Goal: Find contact information: Find contact information

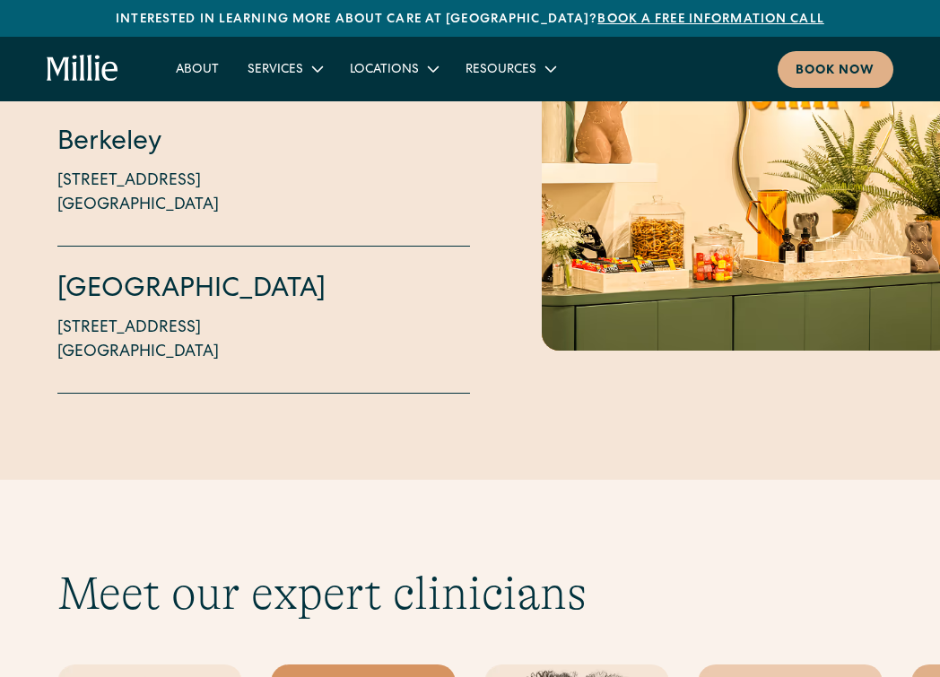
scroll to position [5136, 0]
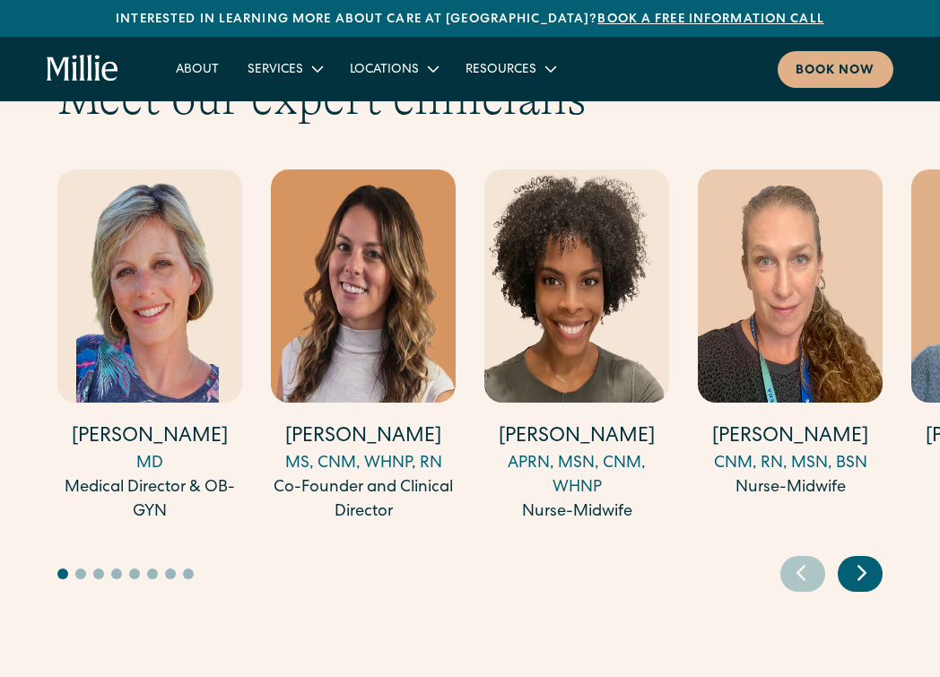
click at [870, 559] on icon "Next slide" at bounding box center [862, 573] width 27 height 28
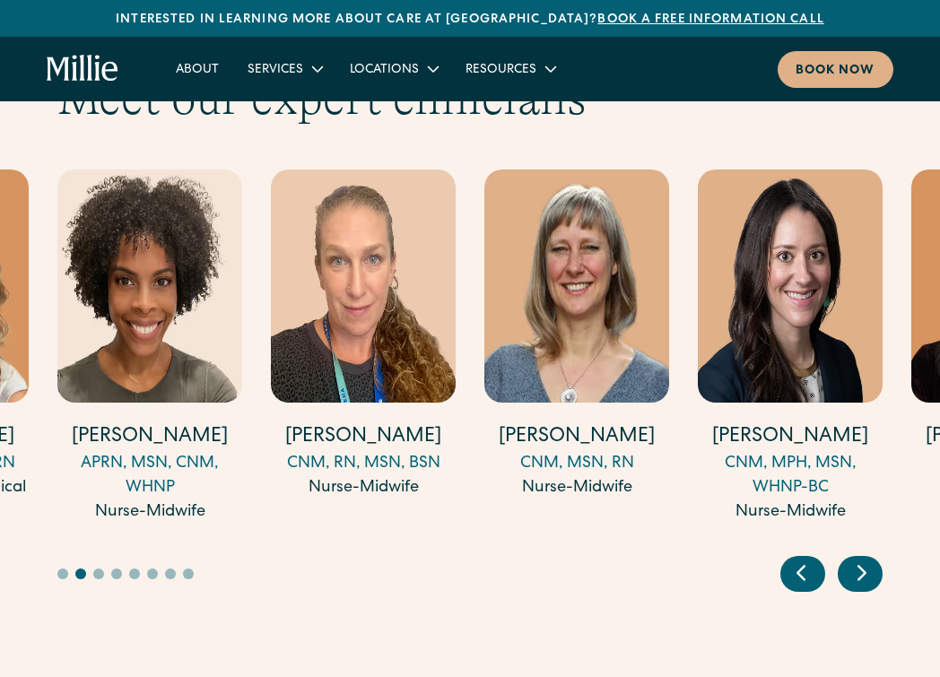
click at [870, 559] on icon "Next slide" at bounding box center [862, 573] width 27 height 28
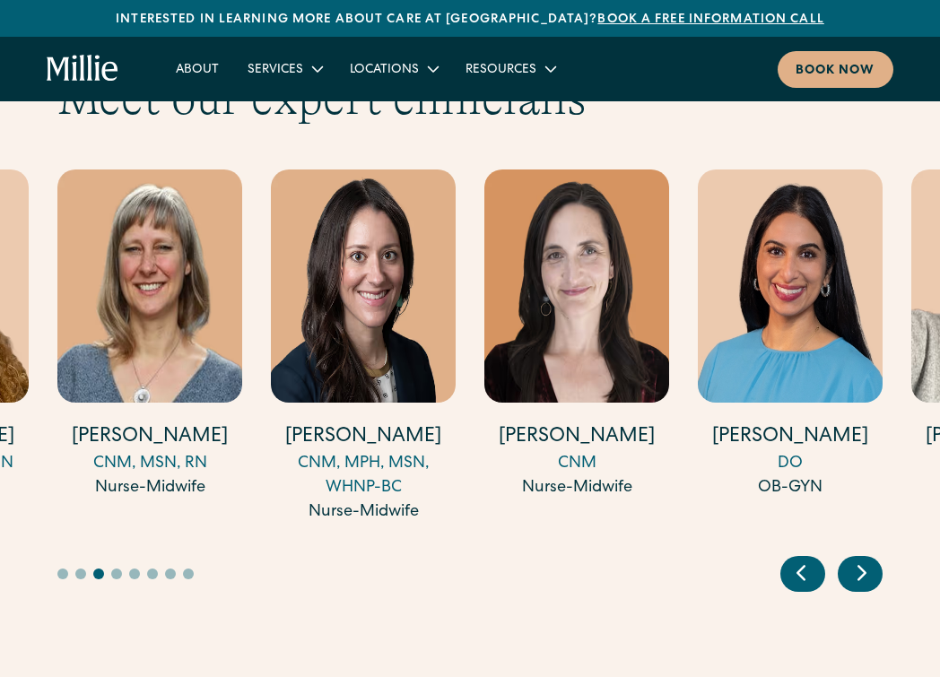
click at [870, 559] on icon "Next slide" at bounding box center [862, 573] width 27 height 28
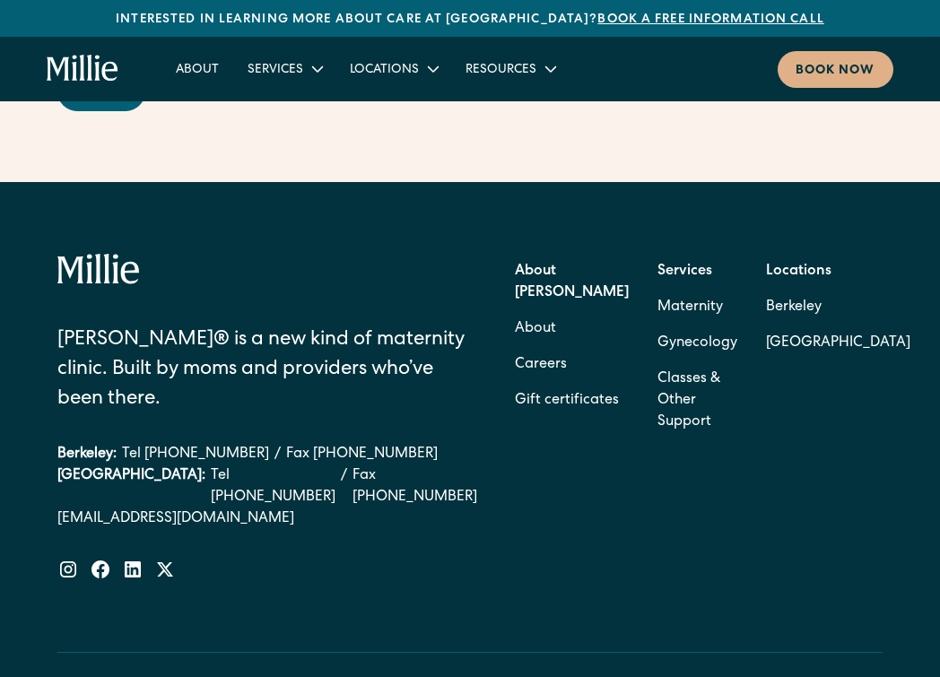
scroll to position [7482, 0]
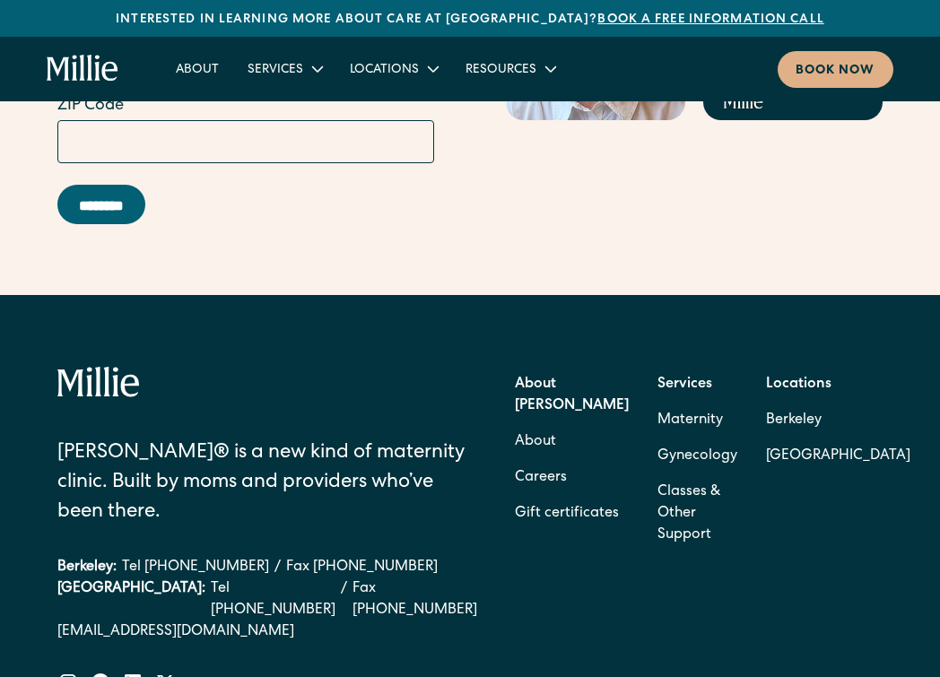
scroll to position [7387, 0]
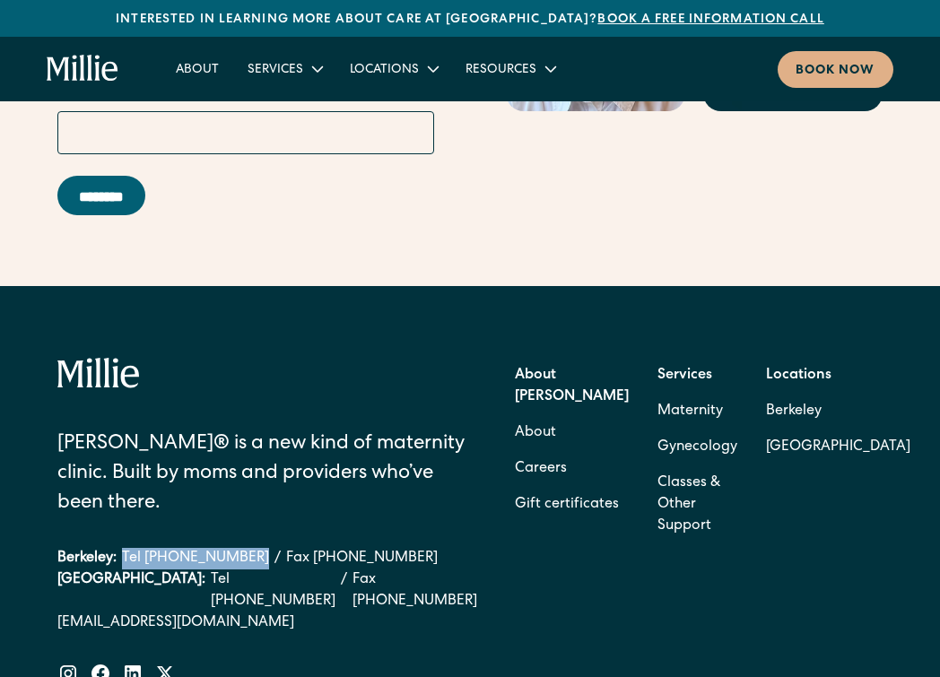
drag, startPoint x: 129, startPoint y: 448, endPoint x: 249, endPoint y: 443, distance: 120.3
click at [249, 548] on div "Berkeley: Tel (510) 495-0310 / Fax (510) 244-0446" at bounding box center [267, 559] width 420 height 22
copy link "Tel [PHONE_NUMBER]"
click at [520, 451] on link "Careers" at bounding box center [541, 469] width 52 height 36
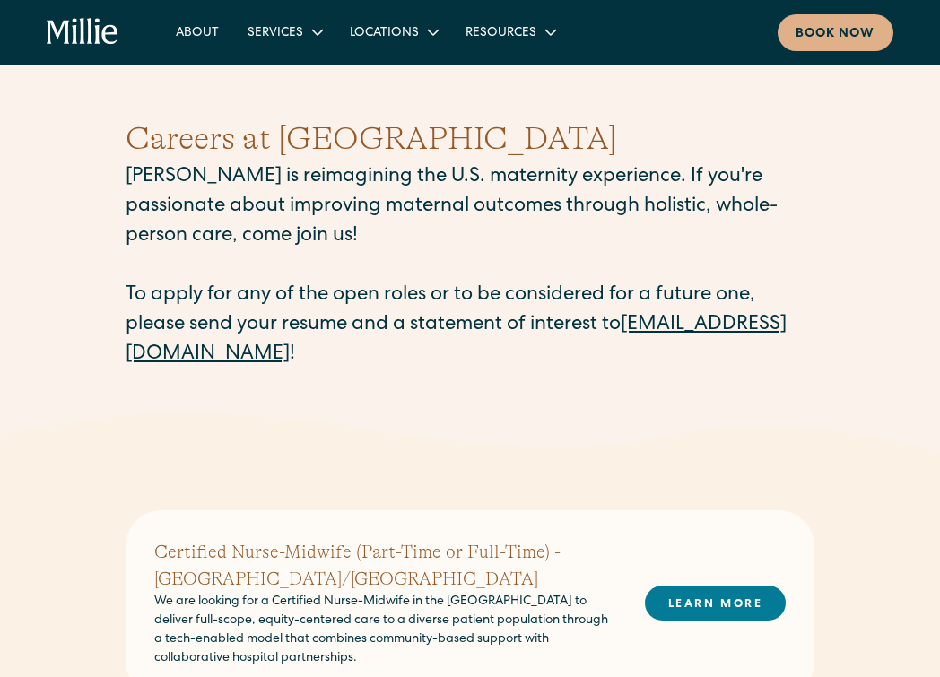
scroll to position [22, 0]
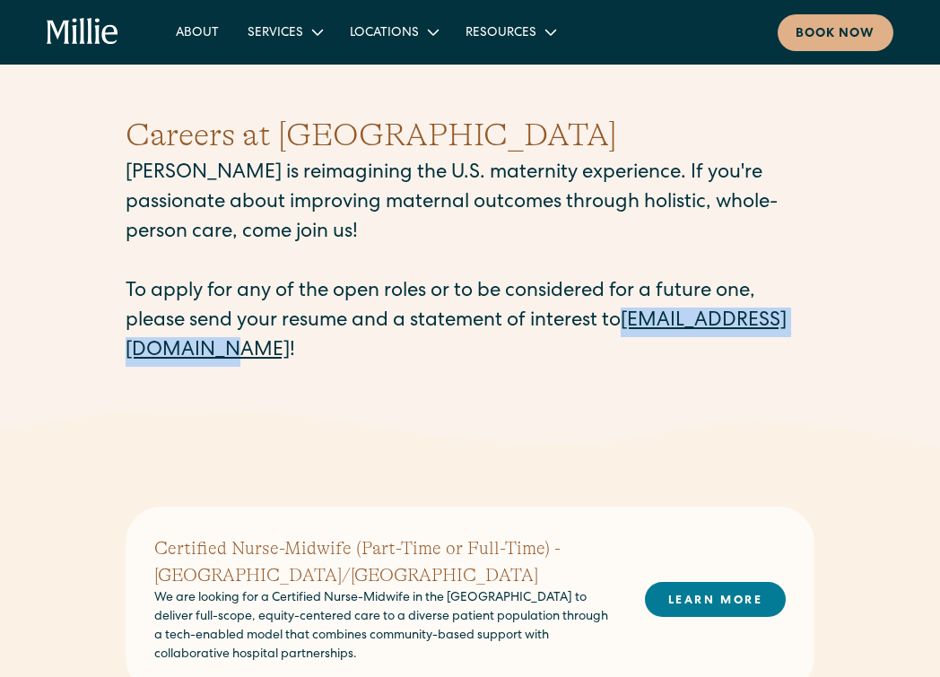
drag, startPoint x: 113, startPoint y: 354, endPoint x: 342, endPoint y: 360, distance: 228.9
click at [342, 360] on div "Careers at [PERSON_NAME] [PERSON_NAME] is reimagining the U.S. maternity experi…" at bounding box center [470, 239] width 940 height 342
copy p "[EMAIL_ADDRESS][DOMAIN_NAME]"
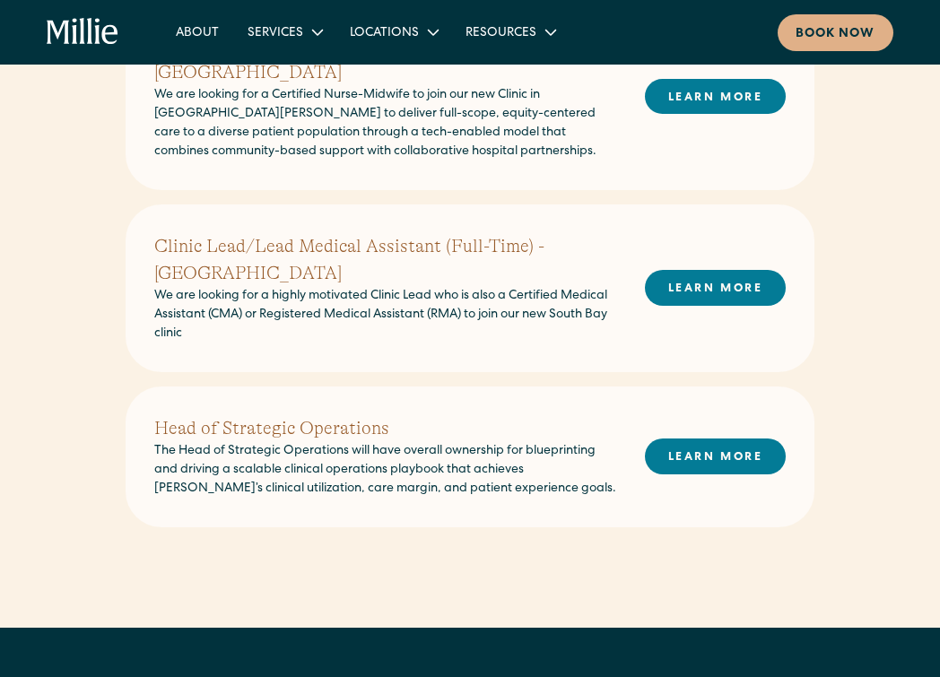
scroll to position [729, 0]
